Goal: Task Accomplishment & Management: Use online tool/utility

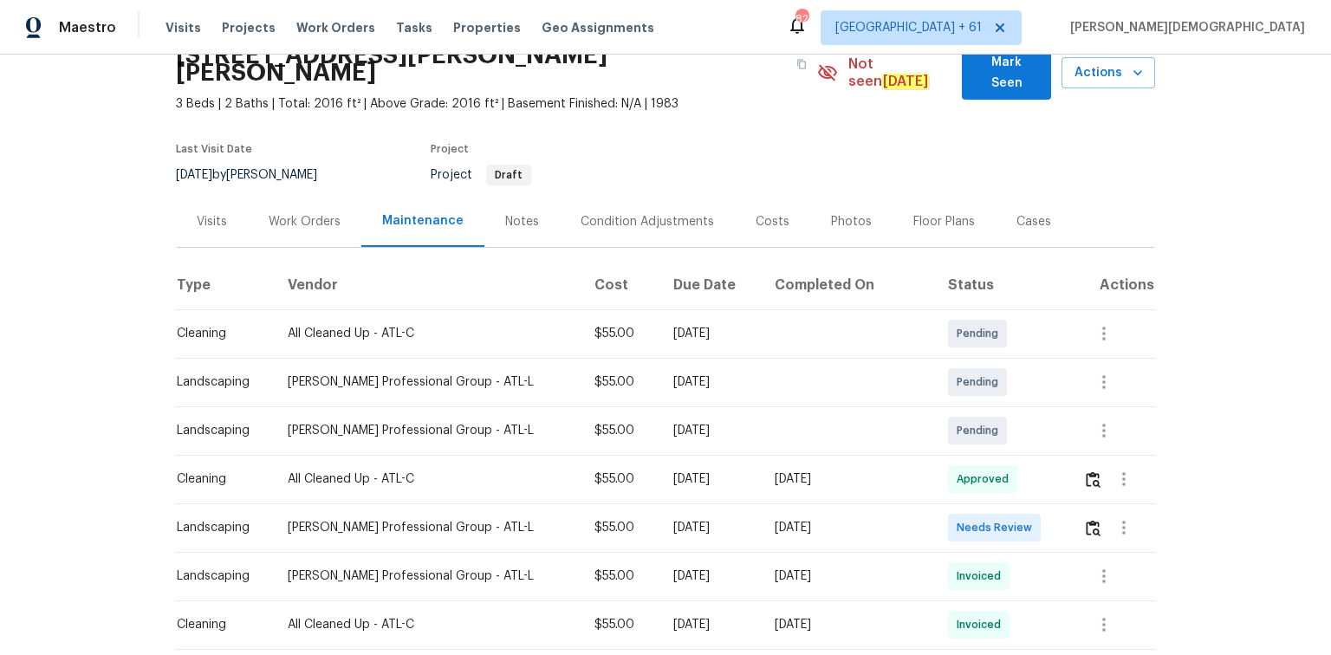
scroll to position [208, 0]
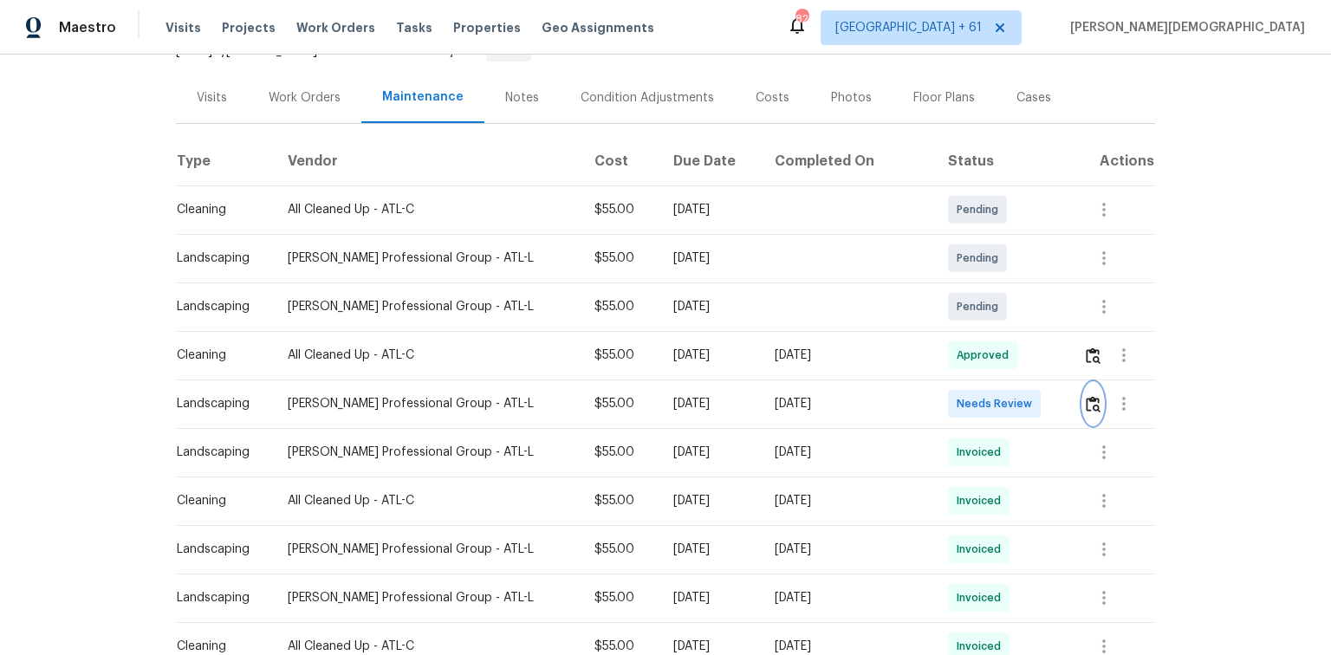
click at [946, 396] on img "button" at bounding box center [1093, 404] width 15 height 16
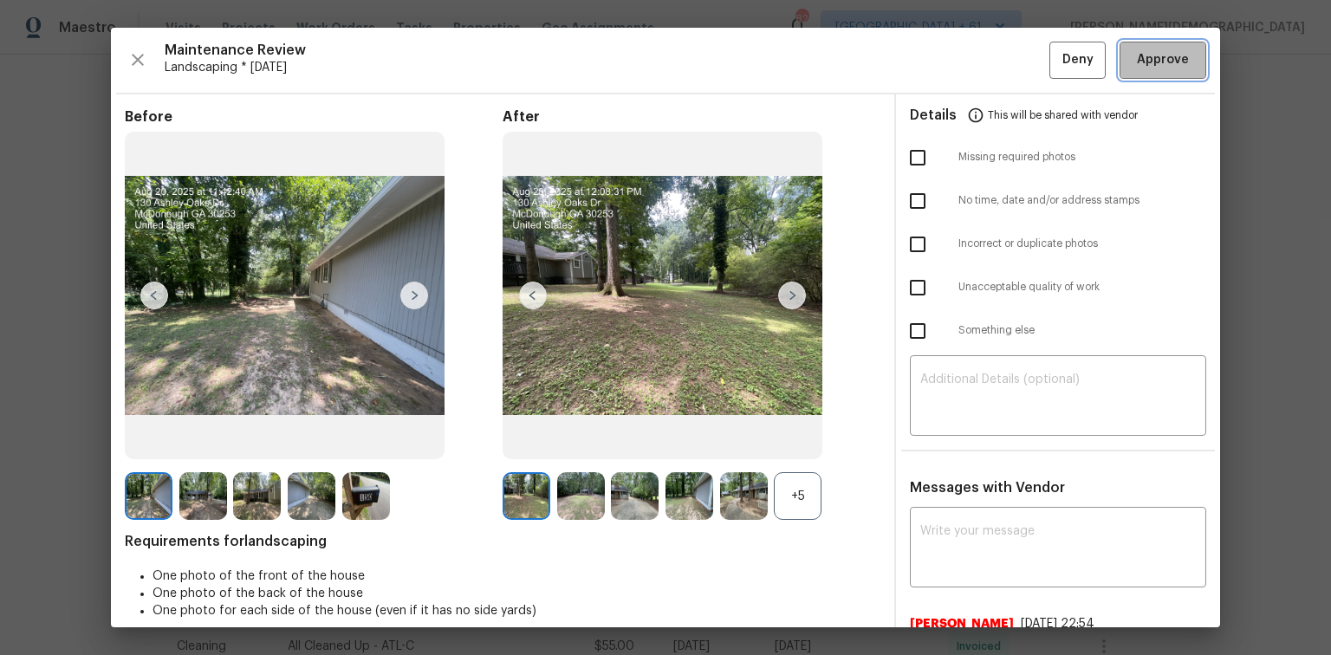
click at [946, 61] on span "Approve" at bounding box center [1163, 60] width 52 height 22
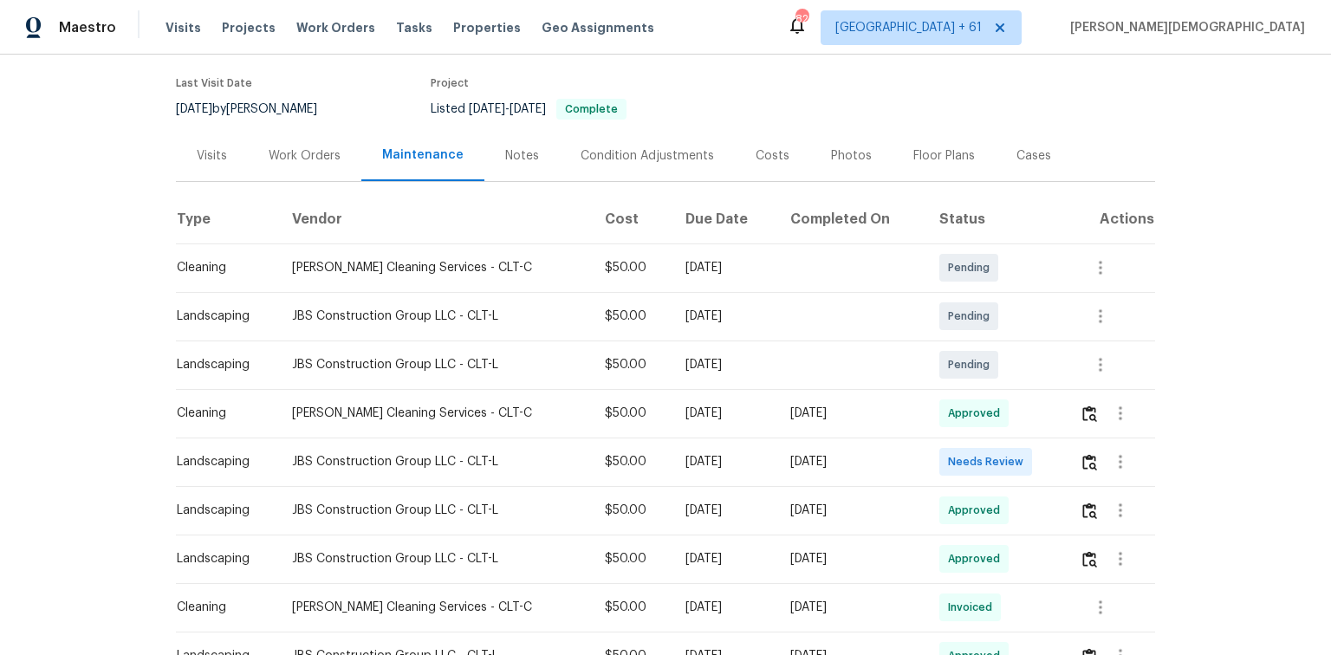
scroll to position [208, 0]
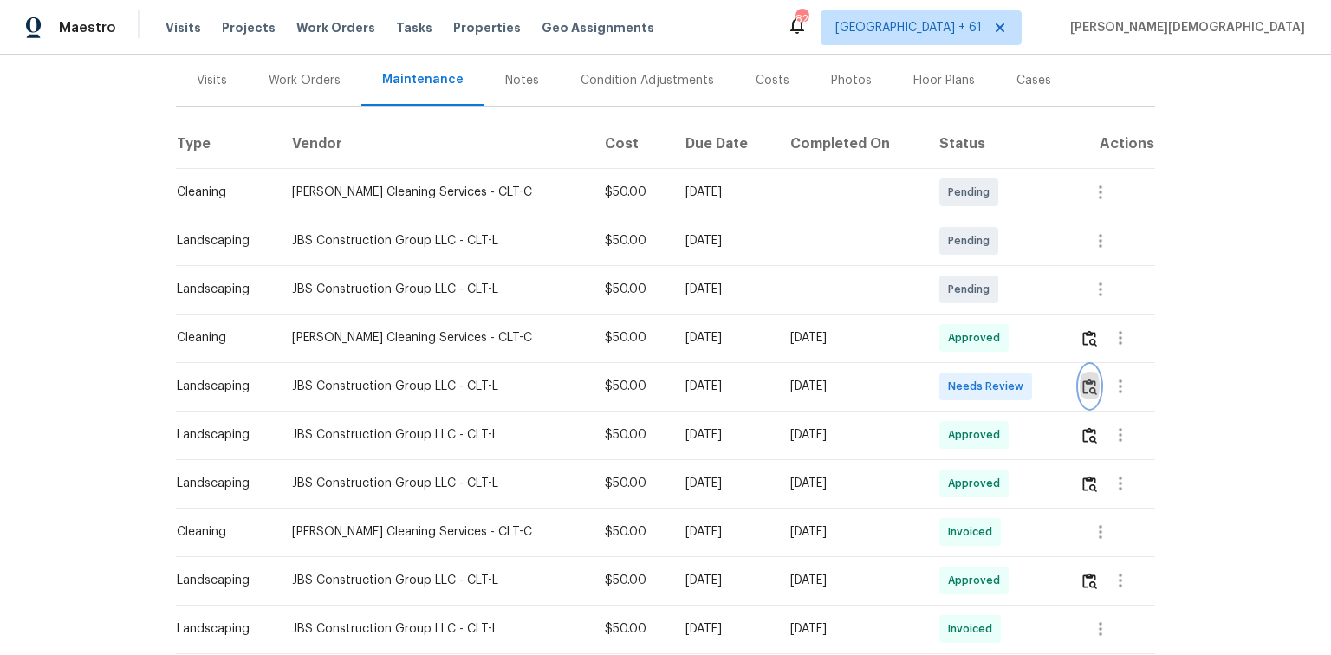
click at [946, 392] on button "button" at bounding box center [1089, 387] width 20 height 42
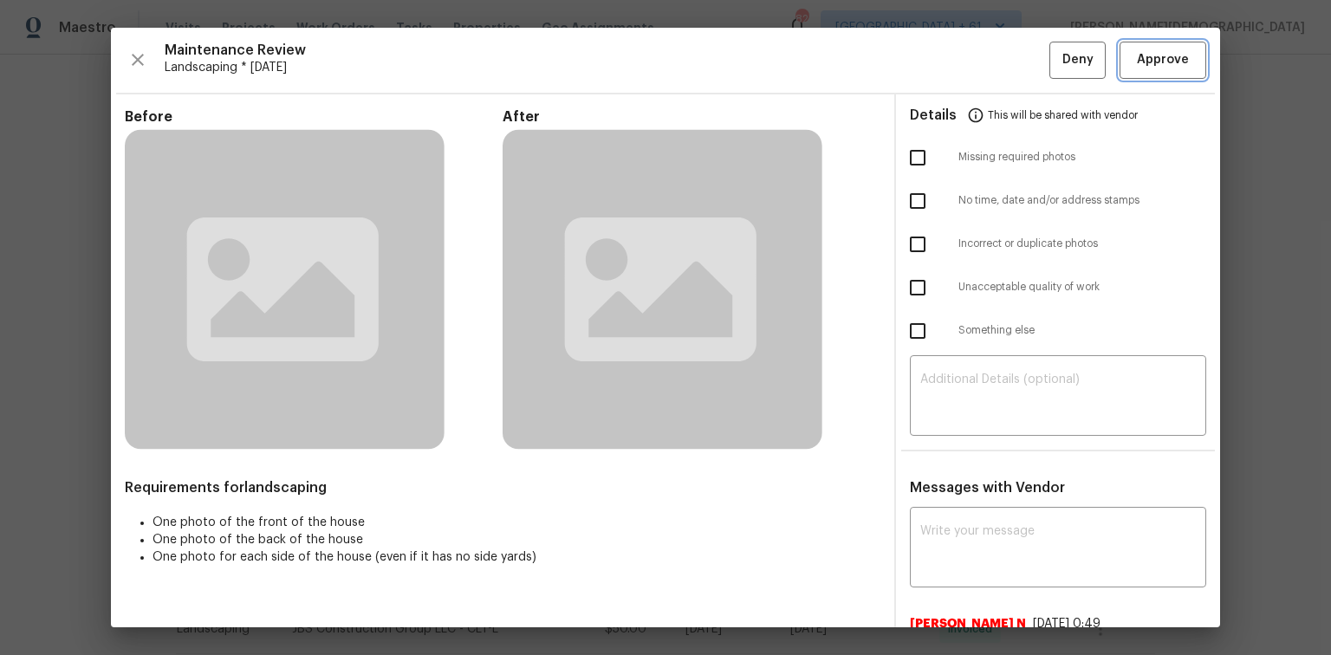
click at [946, 73] on button "Approve" at bounding box center [1162, 60] width 87 height 37
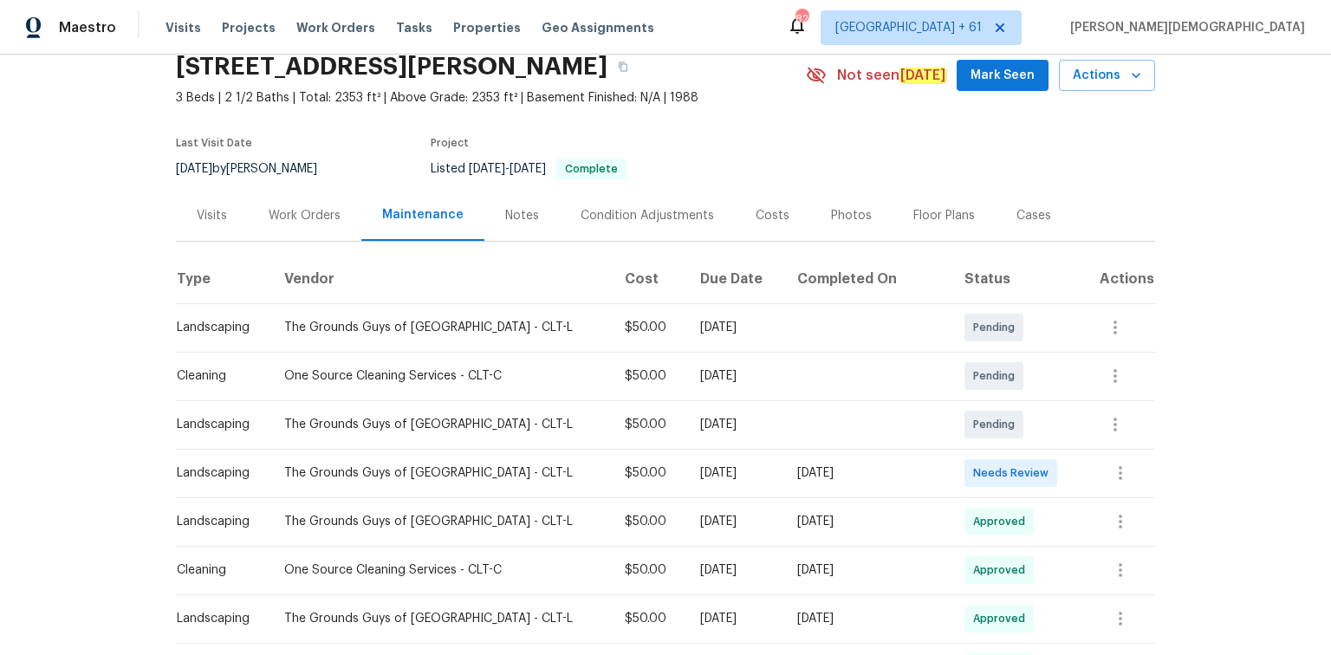
scroll to position [139, 0]
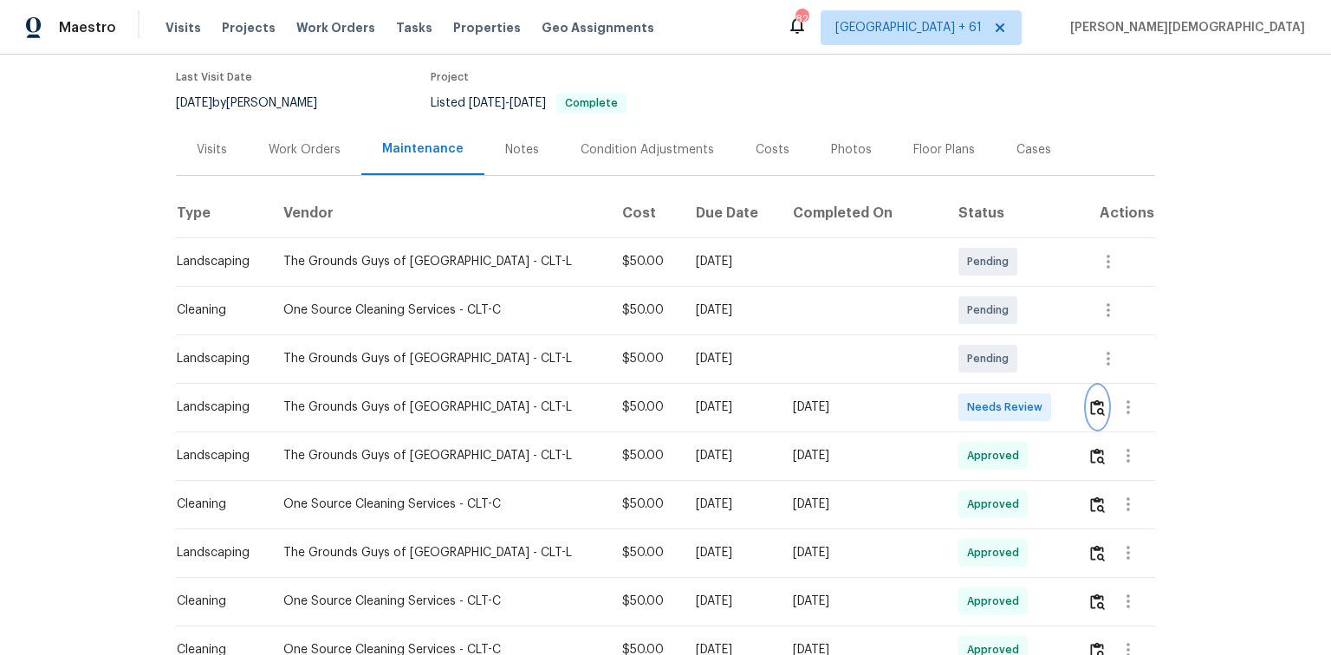
click at [946, 402] on img "button" at bounding box center [1097, 407] width 15 height 16
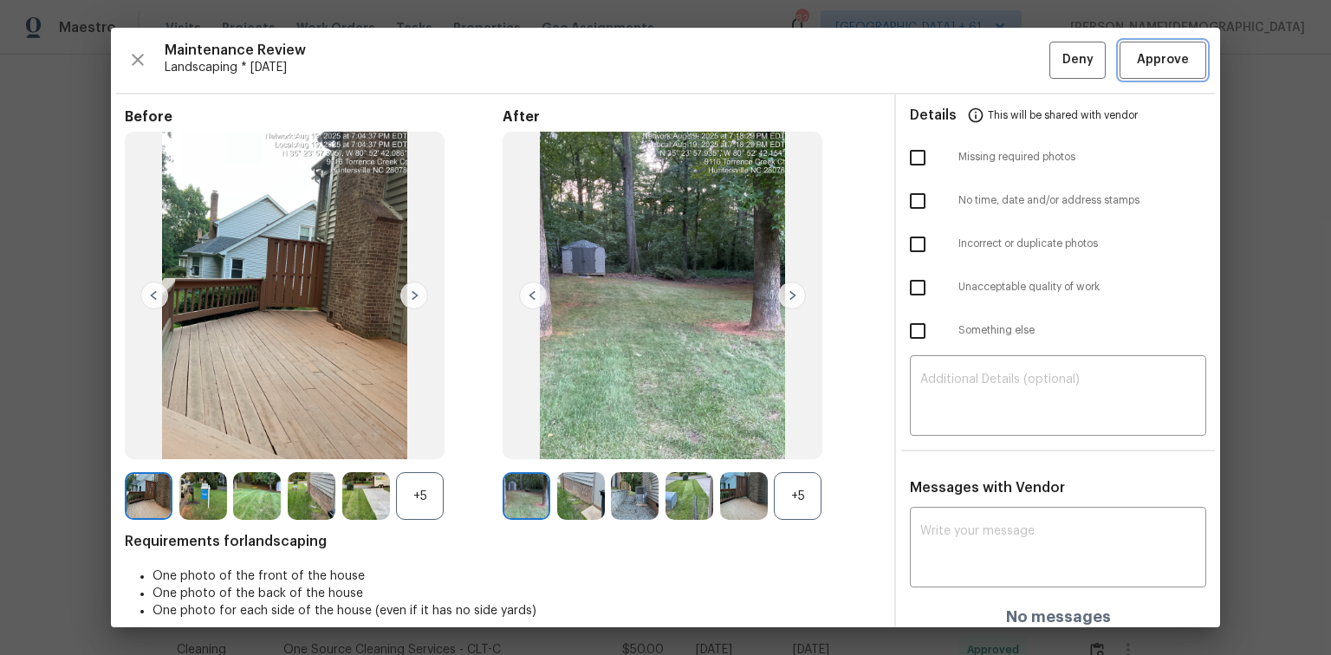
click at [946, 76] on button "Approve" at bounding box center [1162, 60] width 87 height 37
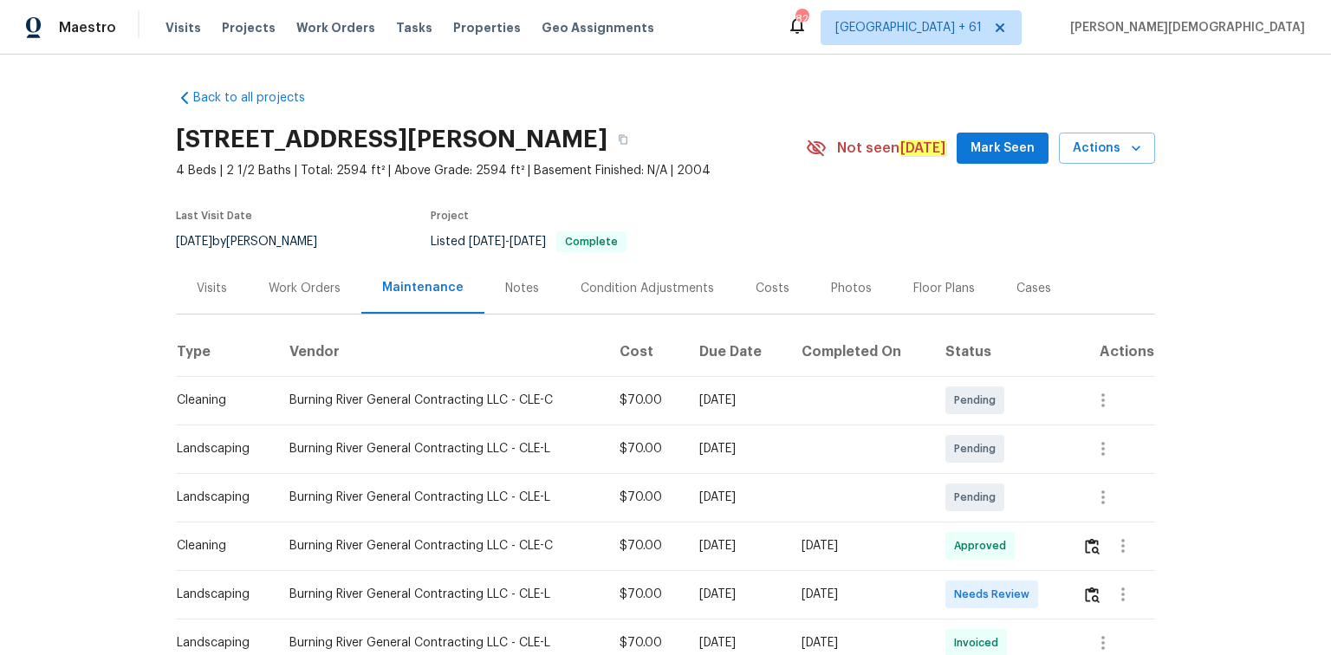
scroll to position [277, 0]
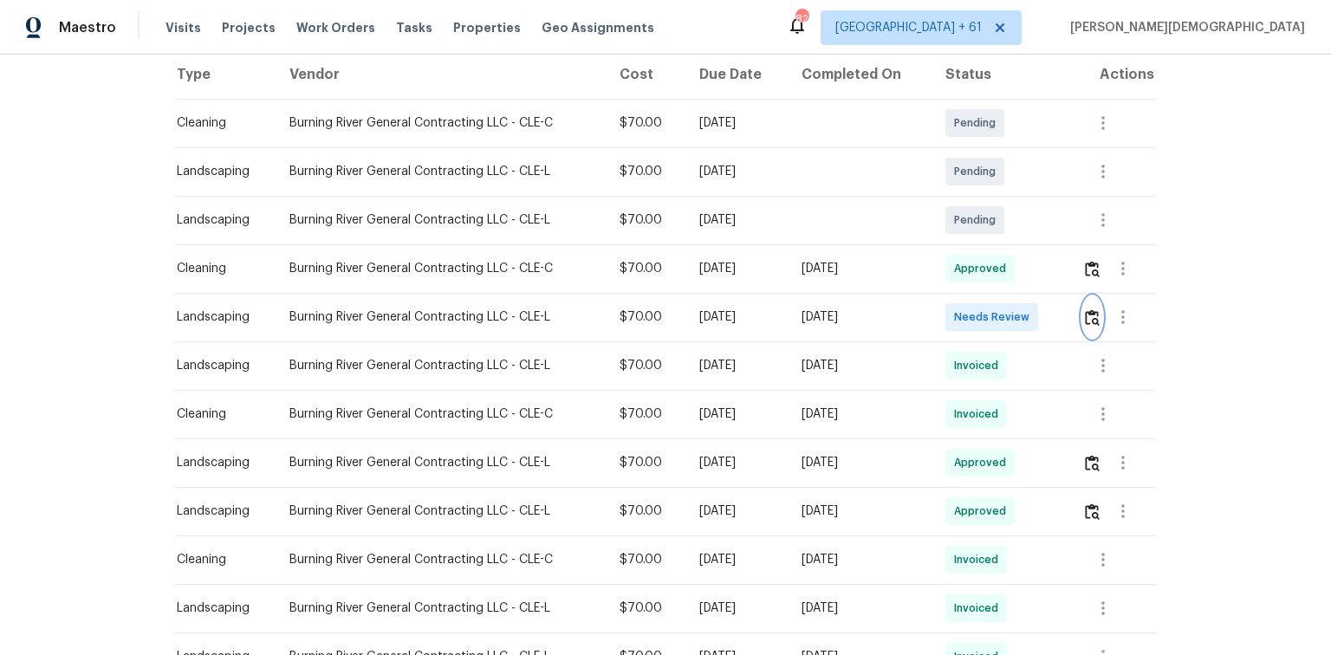
click at [946, 309] on img "button" at bounding box center [1092, 317] width 15 height 16
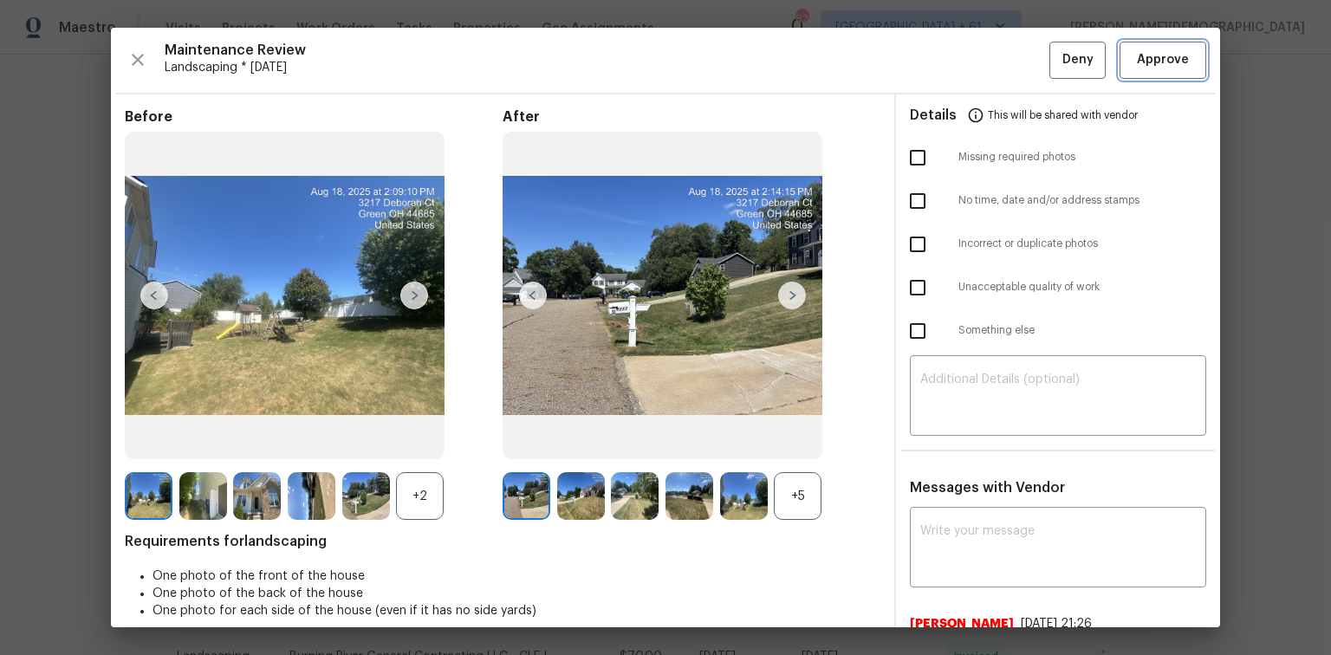
click at [946, 68] on span "Approve" at bounding box center [1163, 60] width 52 height 22
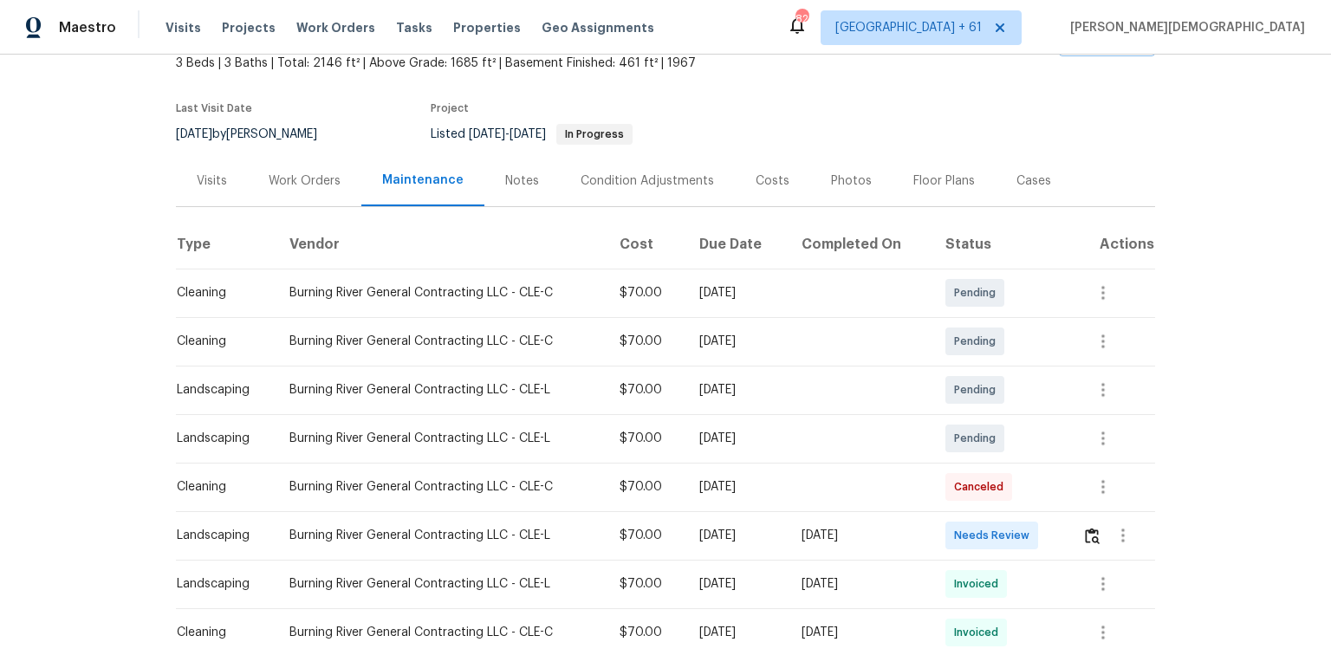
scroll to position [208, 0]
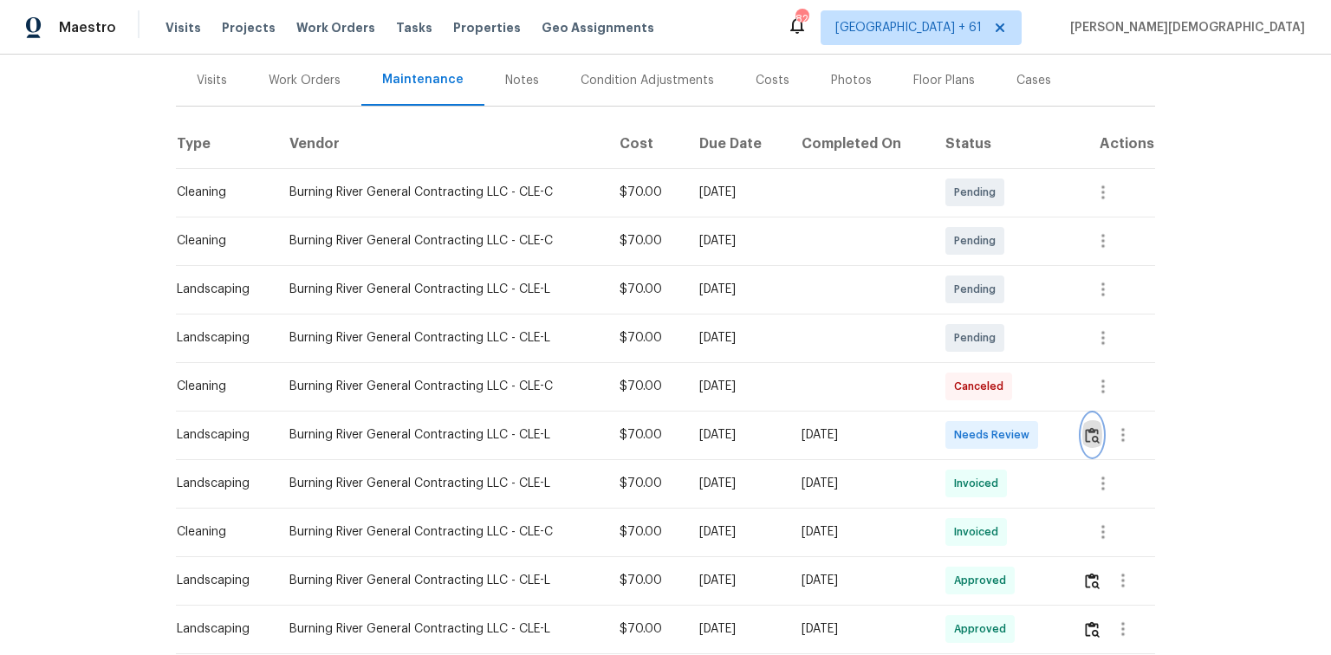
click at [946, 427] on img "button" at bounding box center [1092, 435] width 15 height 16
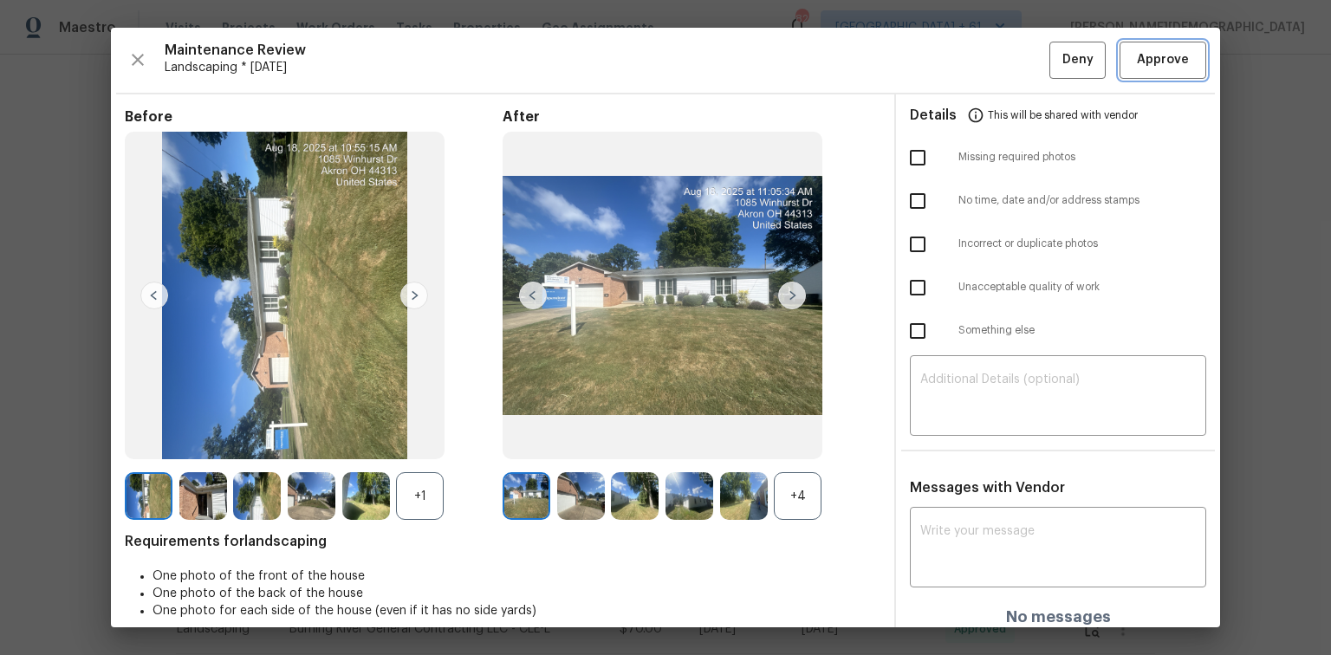
click at [946, 53] on span "Approve" at bounding box center [1162, 60] width 59 height 22
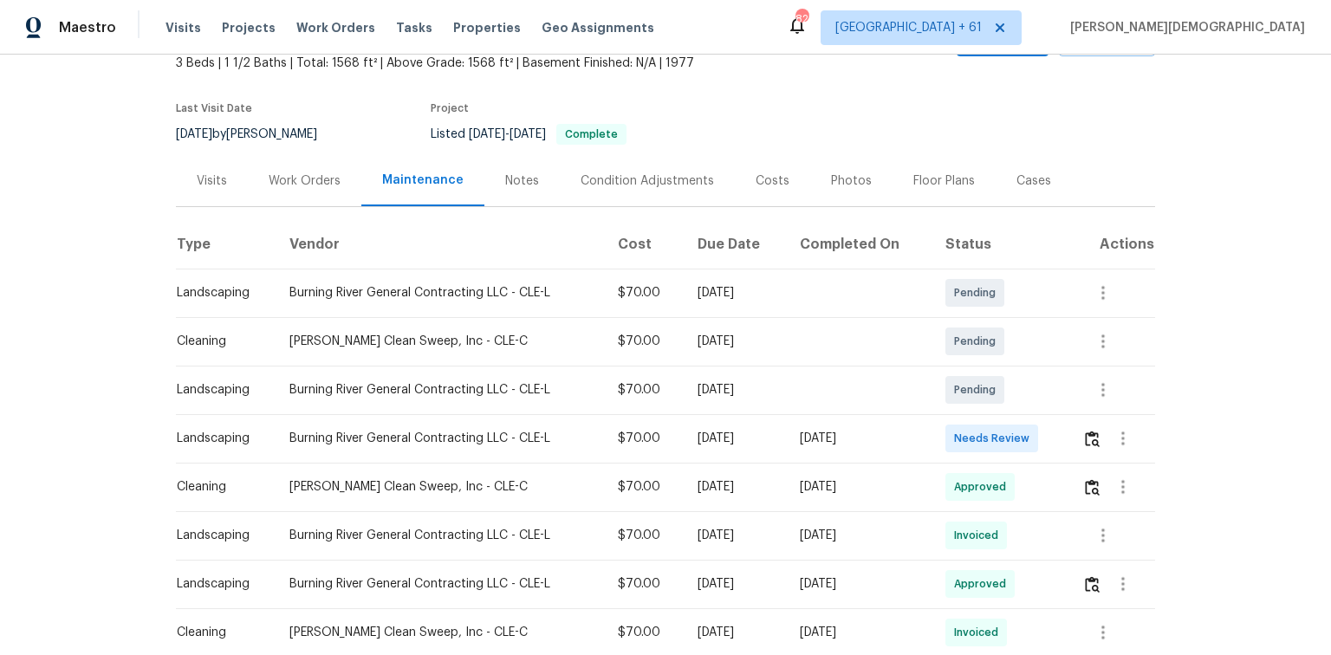
scroll to position [139, 0]
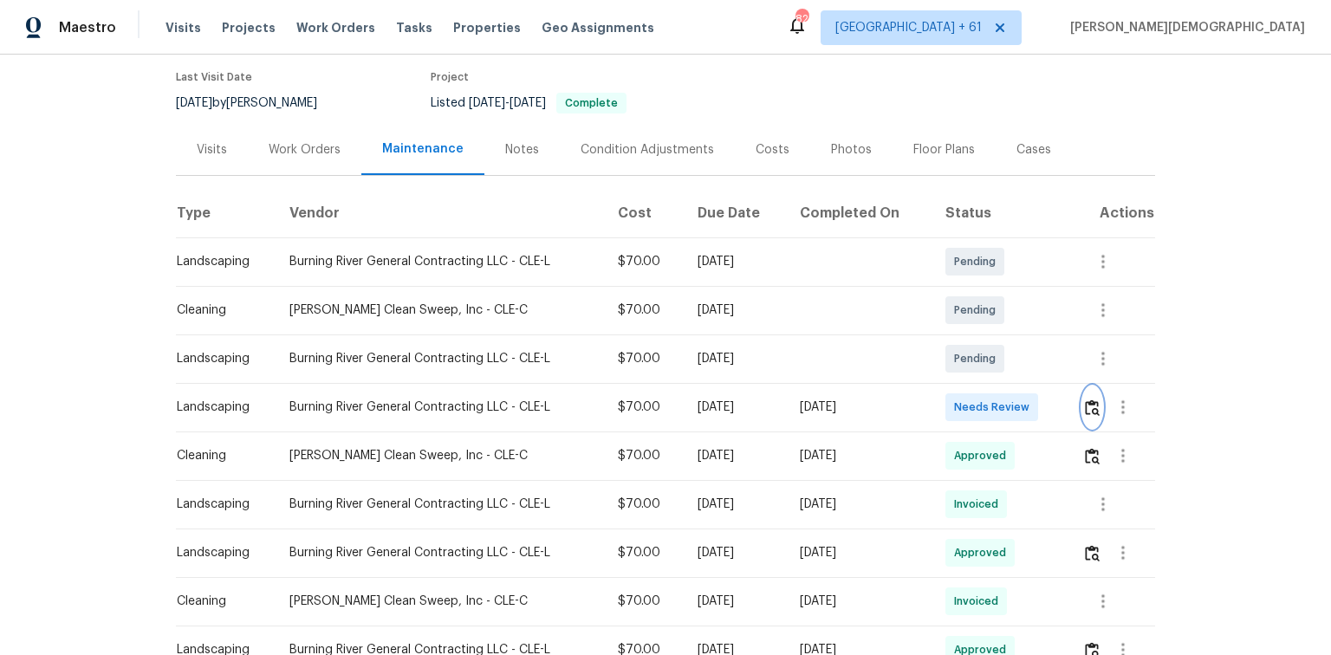
click at [946, 404] on img "button" at bounding box center [1092, 407] width 15 height 16
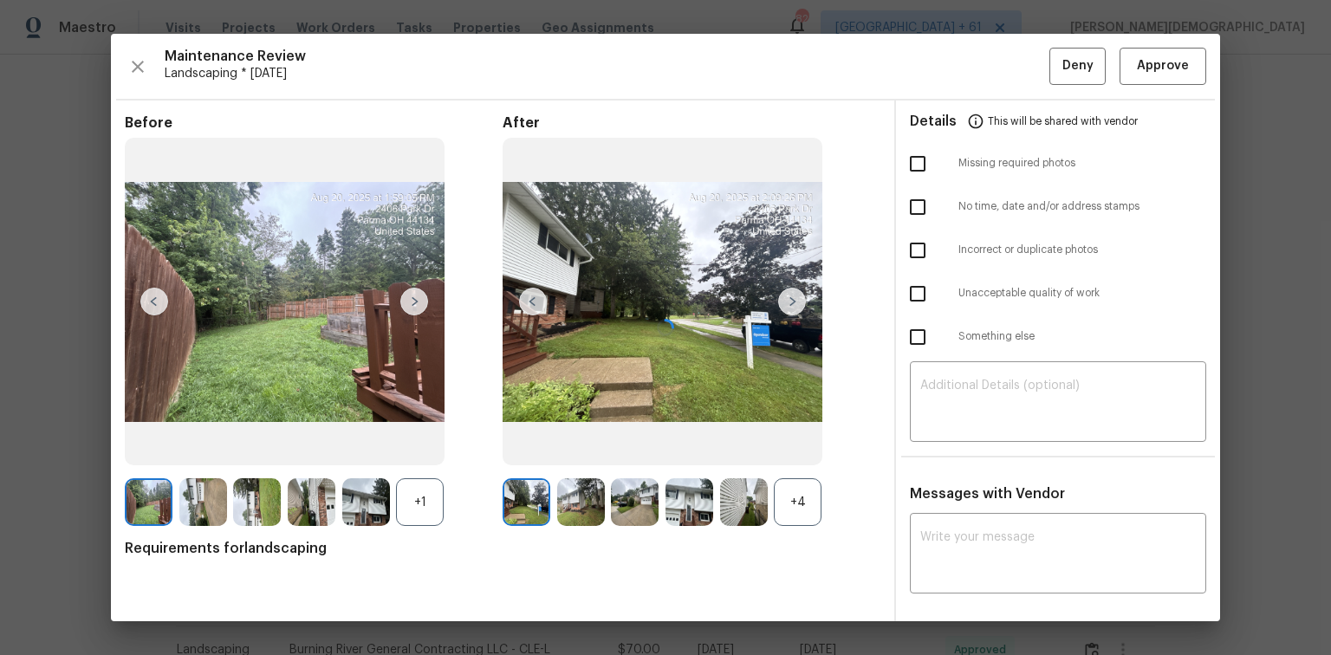
click at [946, 73] on div at bounding box center [665, 327] width 1109 height 587
click at [946, 81] on div at bounding box center [665, 327] width 1109 height 587
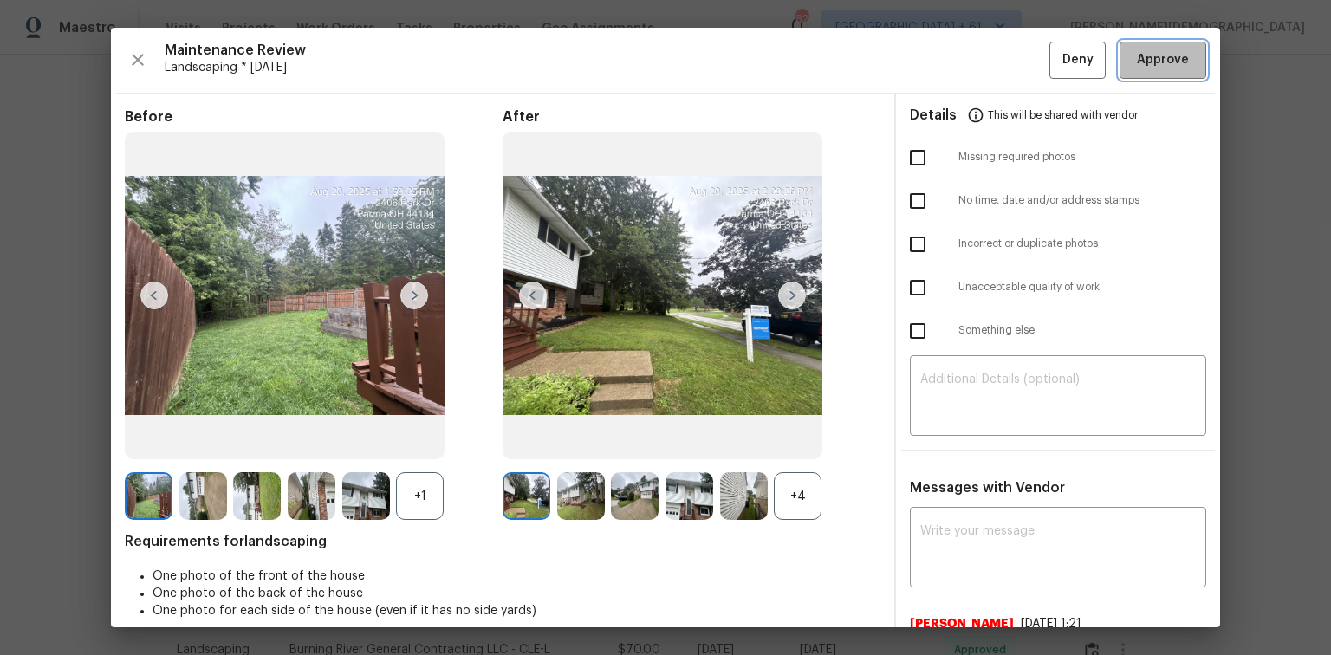
click at [946, 71] on button "Approve" at bounding box center [1162, 60] width 87 height 37
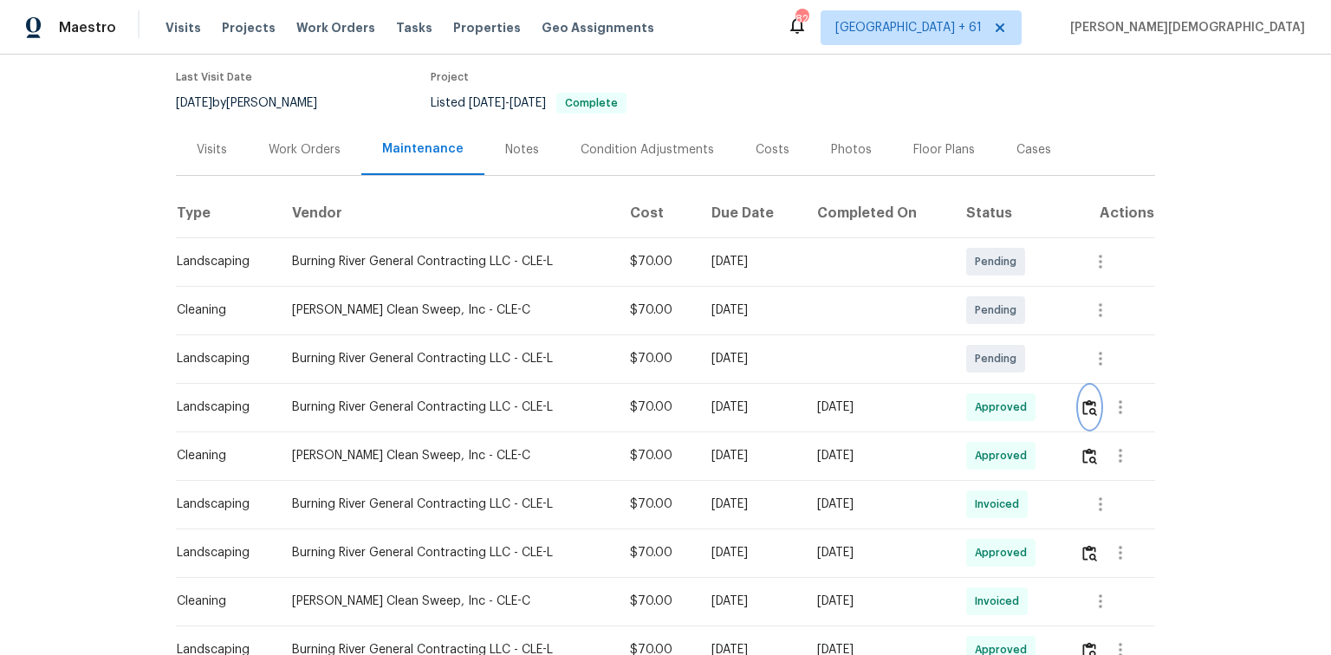
scroll to position [0, 0]
